Goal: Transaction & Acquisition: Register for event/course

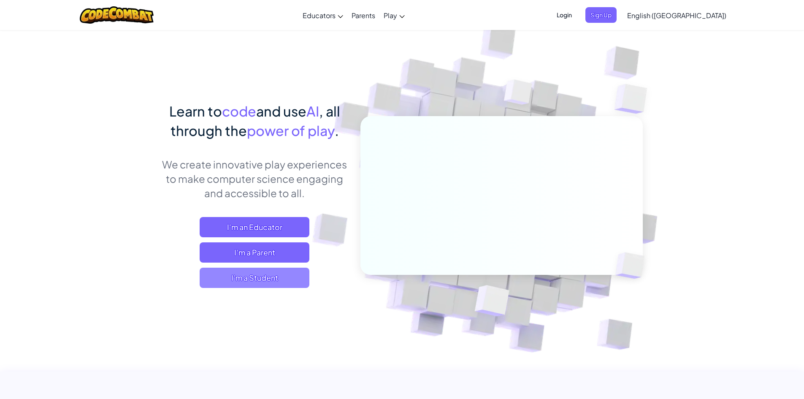
click at [284, 277] on span "I'm a Student" at bounding box center [255, 278] width 110 height 20
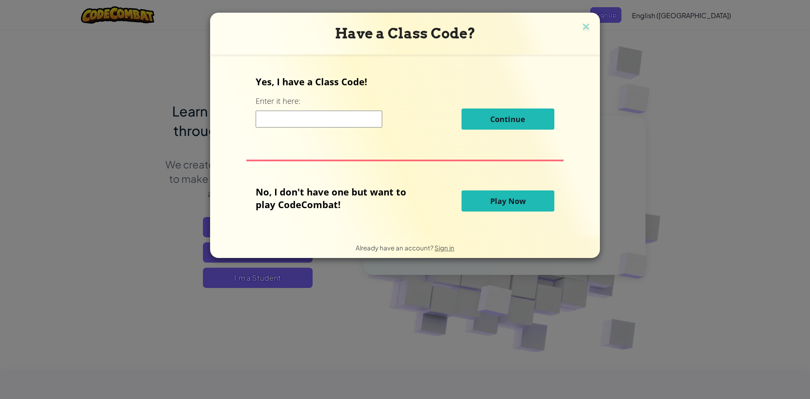
click at [334, 123] on input at bounding box center [319, 119] width 127 height 17
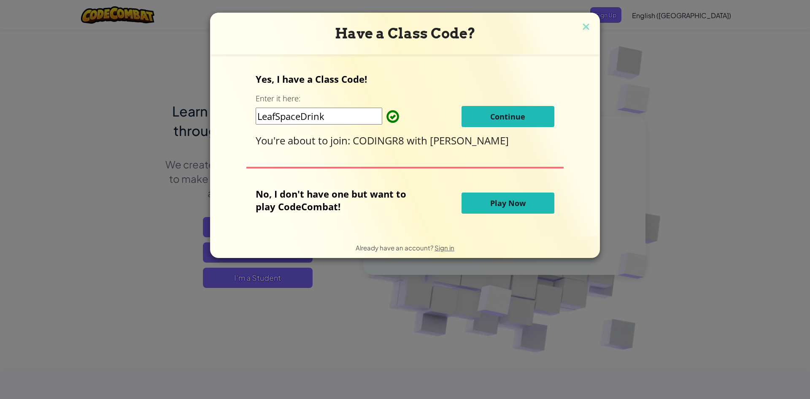
type input "LeafSpaceDrink"
click at [495, 124] on button "Continue" at bounding box center [508, 116] width 93 height 21
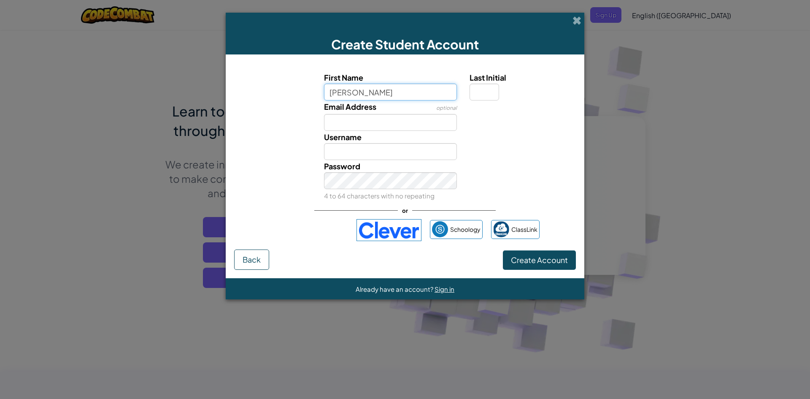
type input "leila"
type input "Leila"
click at [488, 88] on input "Last Initial" at bounding box center [485, 92] width 30 height 17
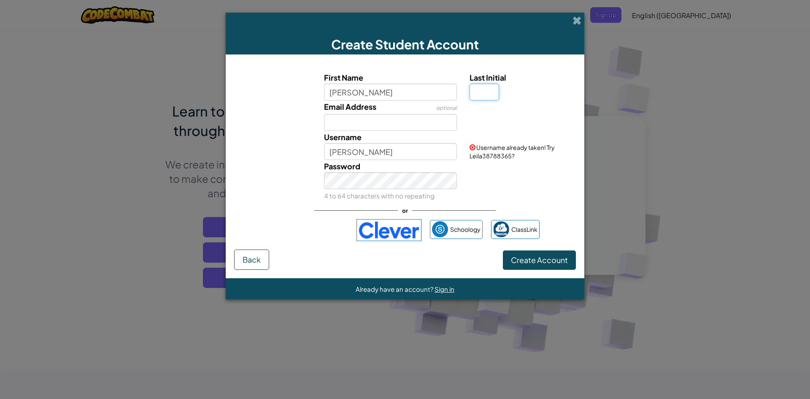
type input "r"
type input "R"
type input "LeilaR"
click at [330, 94] on input "leila" at bounding box center [390, 92] width 133 height 17
click at [360, 99] on input "Lleila" at bounding box center [390, 92] width 133 height 17
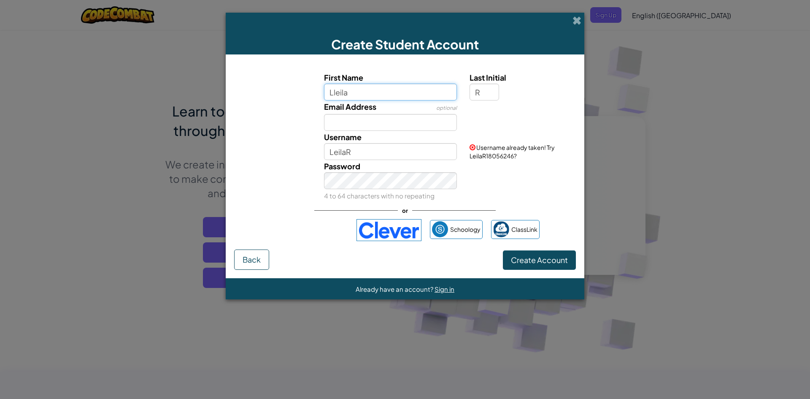
click at [335, 92] on input "Lleila" at bounding box center [390, 92] width 133 height 17
click at [358, 88] on input "Leila" at bounding box center [390, 92] width 133 height 17
click at [345, 95] on input "LeilaSd57" at bounding box center [390, 92] width 133 height 17
click at [377, 87] on input "Leila.Sd57" at bounding box center [390, 92] width 133 height 17
type input "Leila.Sd57"
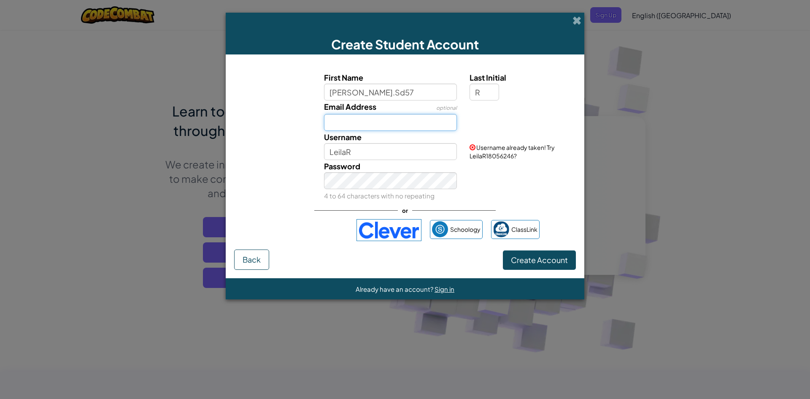
type input "Leila.Sd57R"
click at [433, 118] on input "Email Address" at bounding box center [390, 122] width 133 height 17
type input "Leila.raymond888@gmail.com"
click at [390, 210] on div "or" at bounding box center [404, 210] width 181 height 17
click at [386, 206] on div "or" at bounding box center [404, 210] width 181 height 17
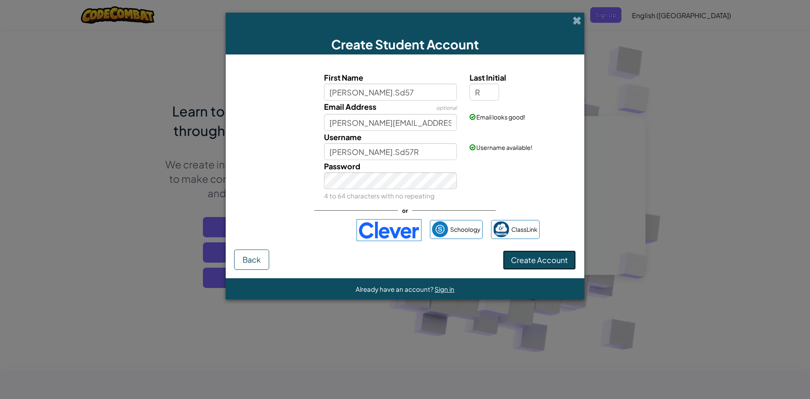
click at [527, 258] on span "Create Account" at bounding box center [539, 260] width 57 height 10
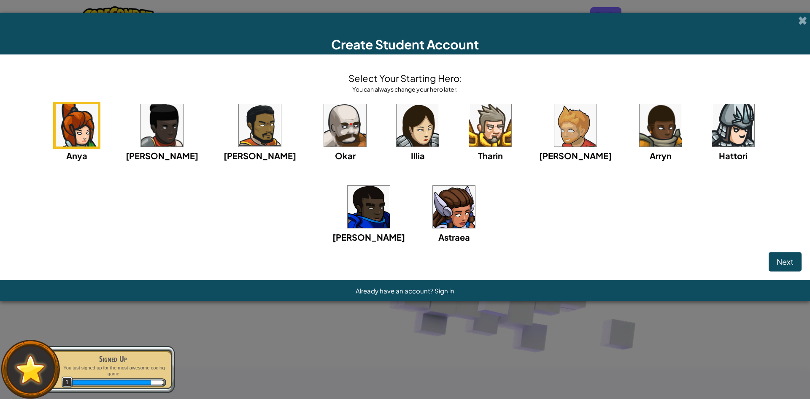
click at [397, 133] on img at bounding box center [418, 125] width 42 height 42
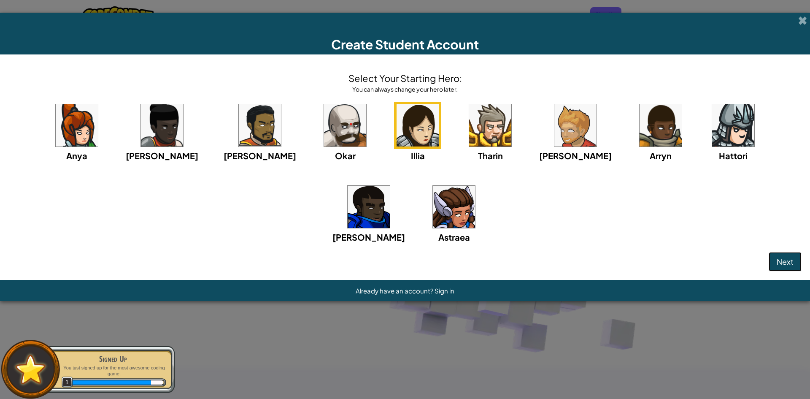
click at [789, 265] on span "Next" at bounding box center [785, 262] width 17 height 10
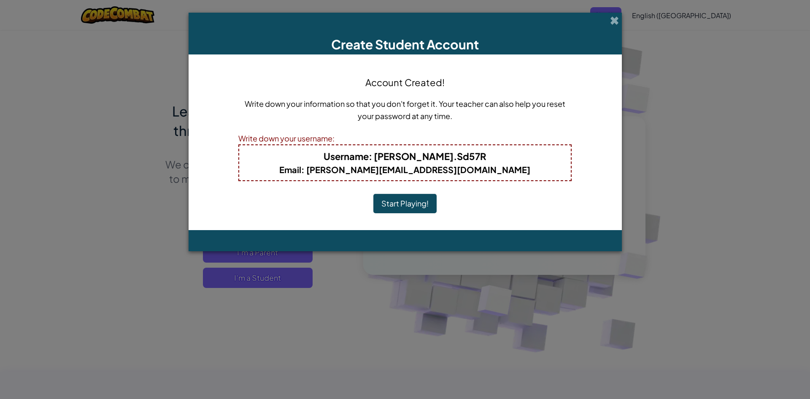
click at [427, 209] on button "Start Playing!" at bounding box center [404, 203] width 63 height 19
